Goal: Find specific page/section: Find specific page/section

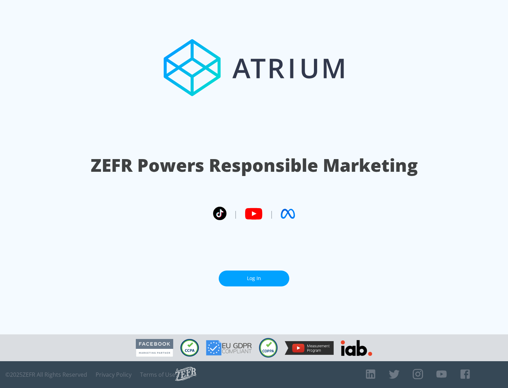
click at [254, 278] on link "Log In" at bounding box center [254, 279] width 71 height 16
